Goal: Check status: Check status

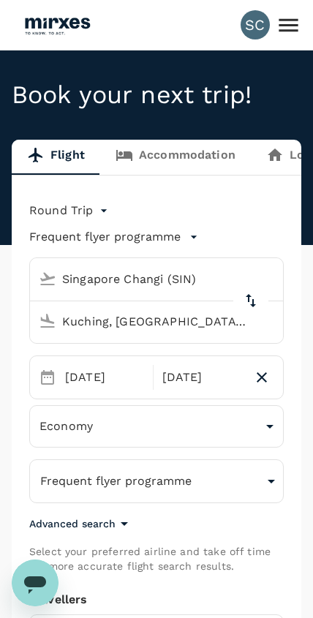
click at [293, 25] on icon at bounding box center [288, 24] width 19 height 13
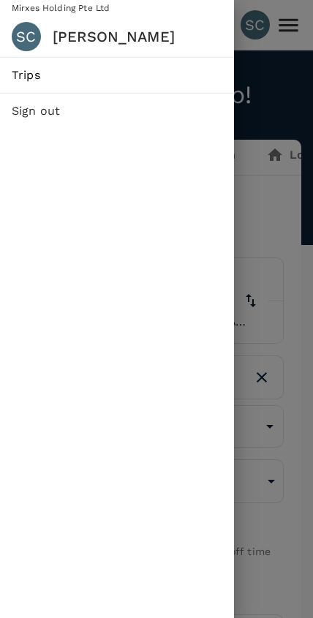
click at [37, 75] on span "Trips" at bounding box center [117, 76] width 211 height 18
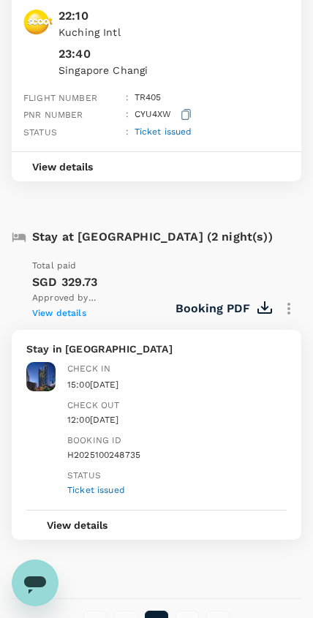
scroll to position [2803, 0]
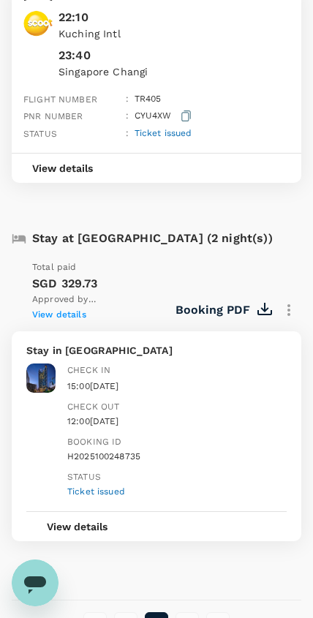
click at [195, 612] on li "pagination navigation" at bounding box center [187, 623] width 31 height 23
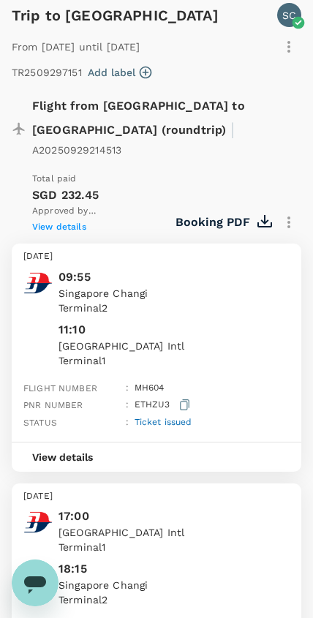
scroll to position [0, 0]
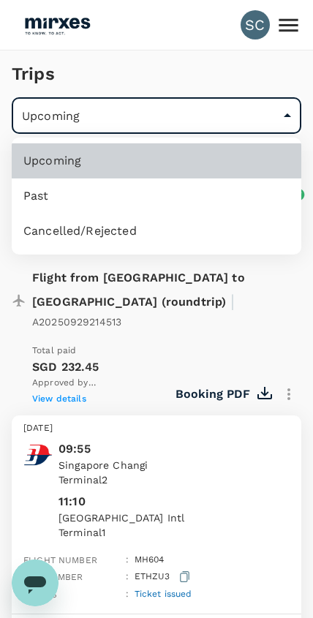
click at [46, 227] on li "Cancelled/Rejected" at bounding box center [157, 231] width 290 height 35
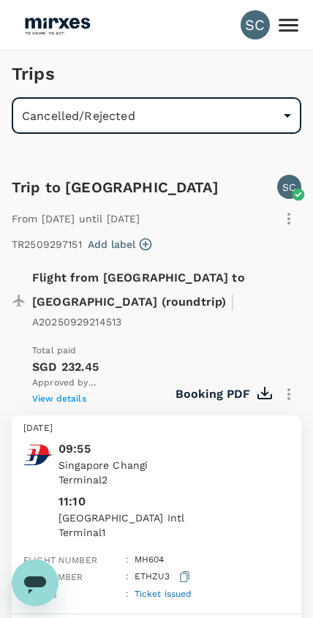
type input "/trips/aborted"
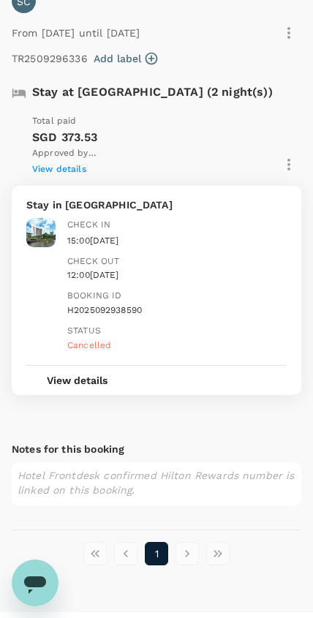
scroll to position [261, 0]
